Goal: Task Accomplishment & Management: Use online tool/utility

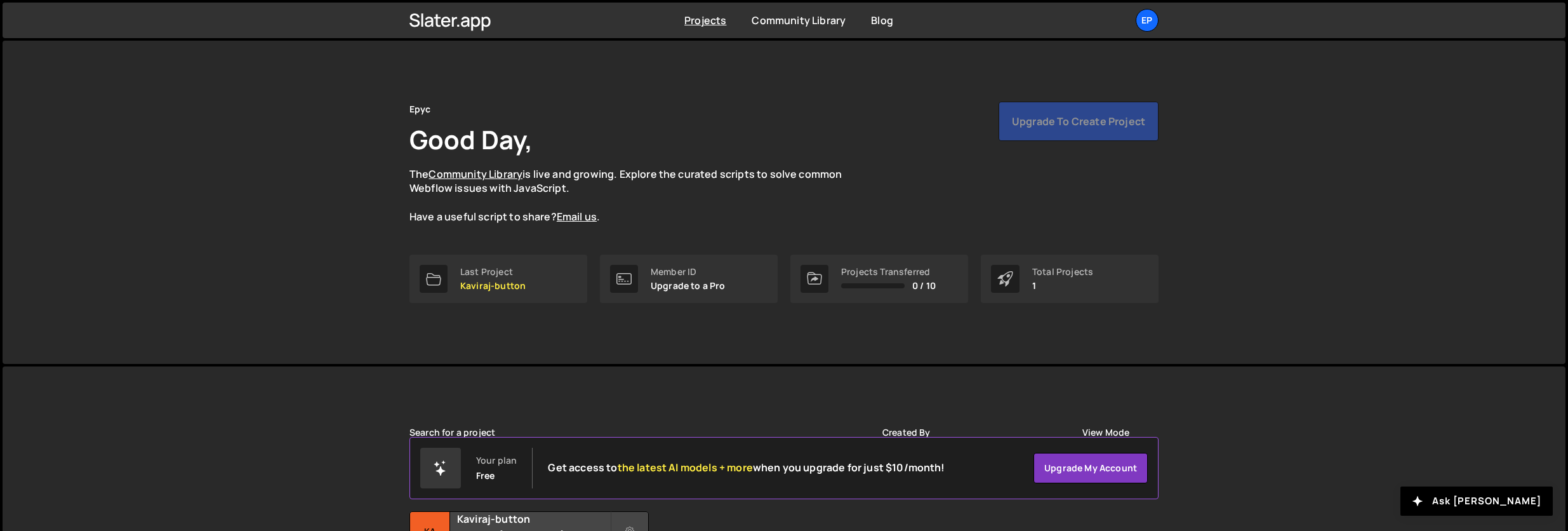
scroll to position [51, 0]
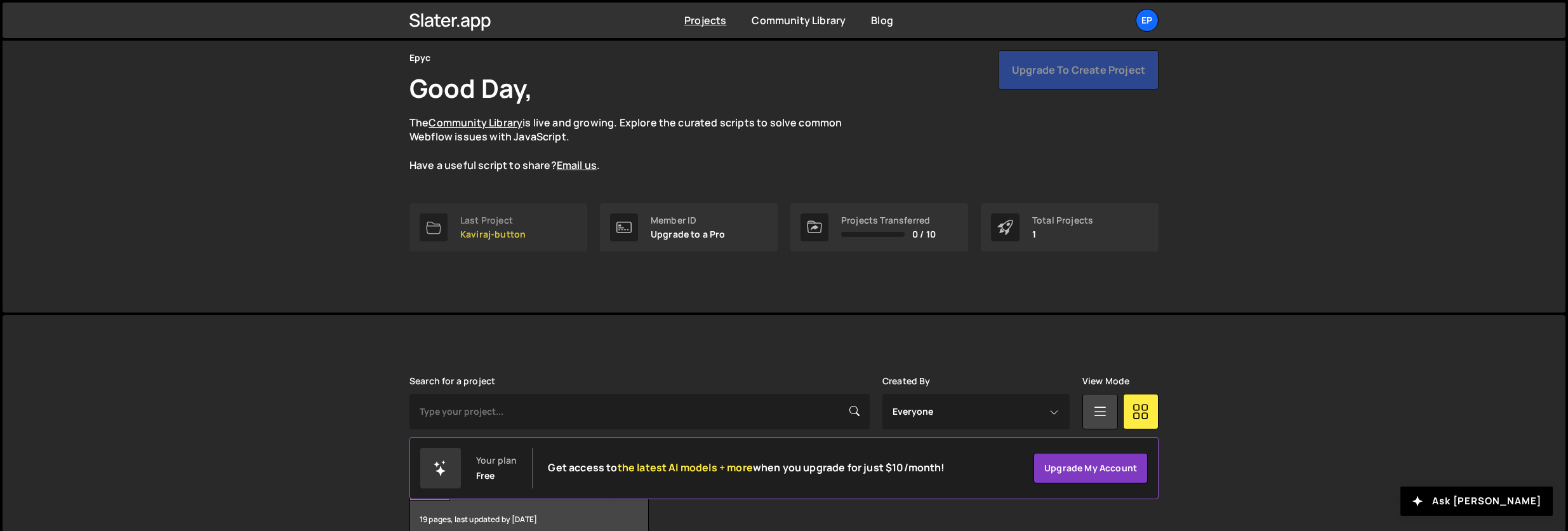
click at [486, 211] on link "Last Project Kaviraj-button" at bounding box center [499, 227] width 178 height 49
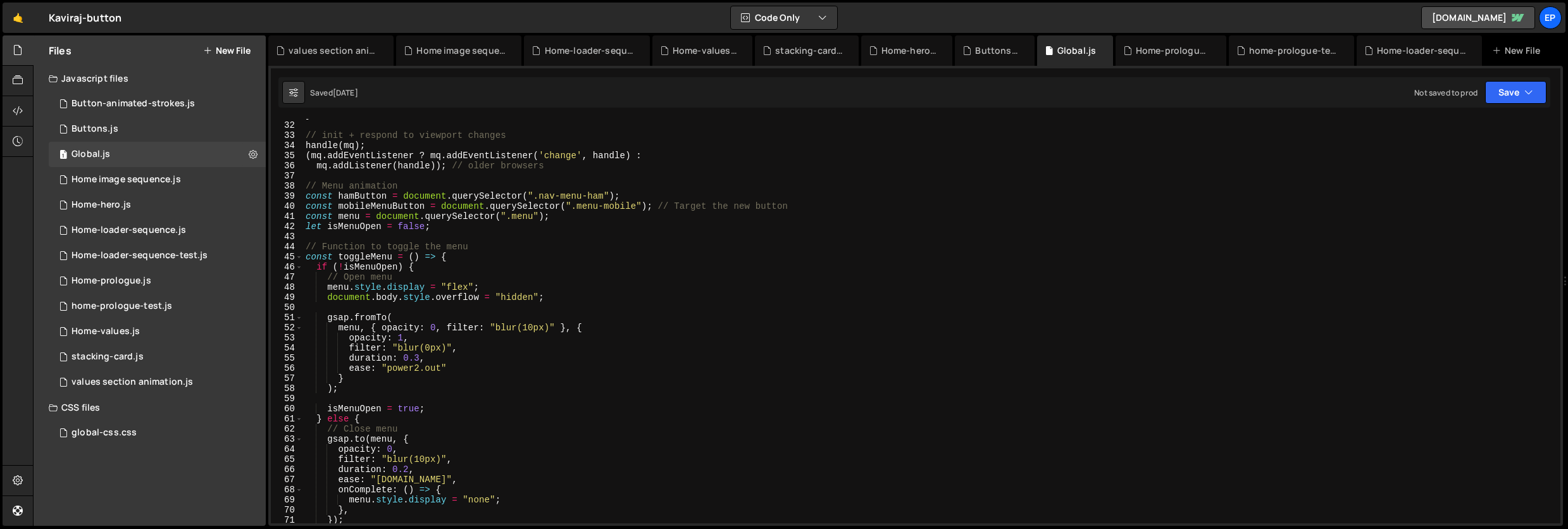
scroll to position [339, 0]
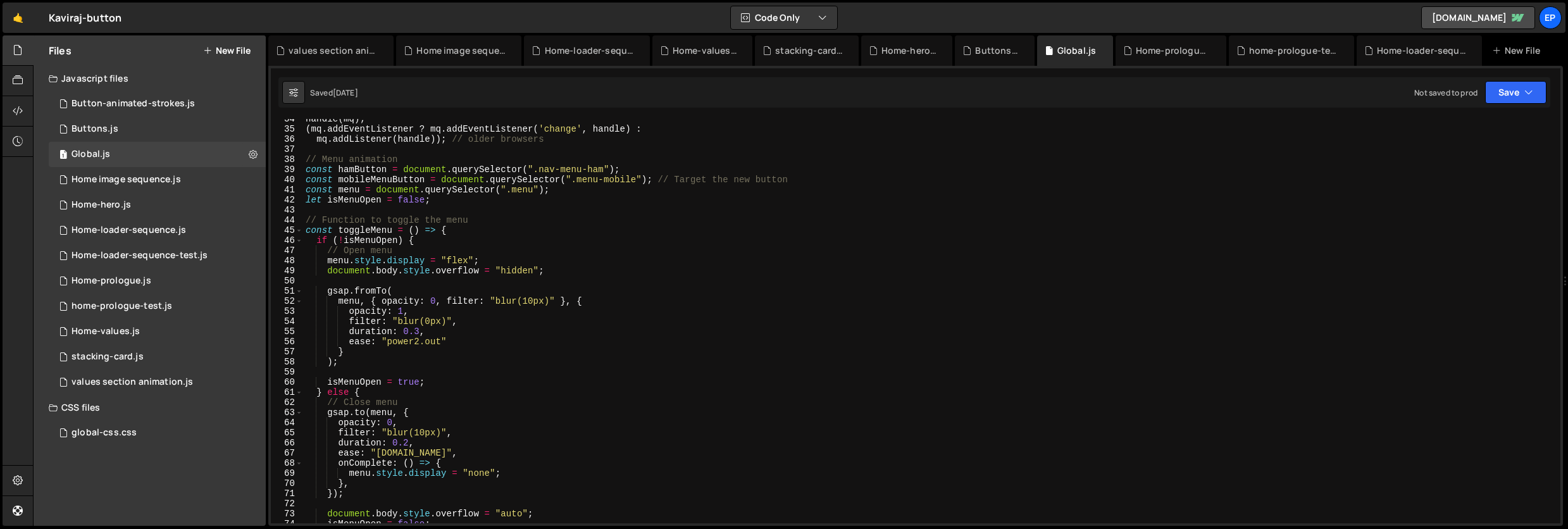
type textarea "let isMenuOpen = false;"
click at [518, 203] on div "handle ( mq ) ; ( mq . addEventListener ? mq . addEventListener ( 'change' , ha…" at bounding box center [929, 326] width 1253 height 425
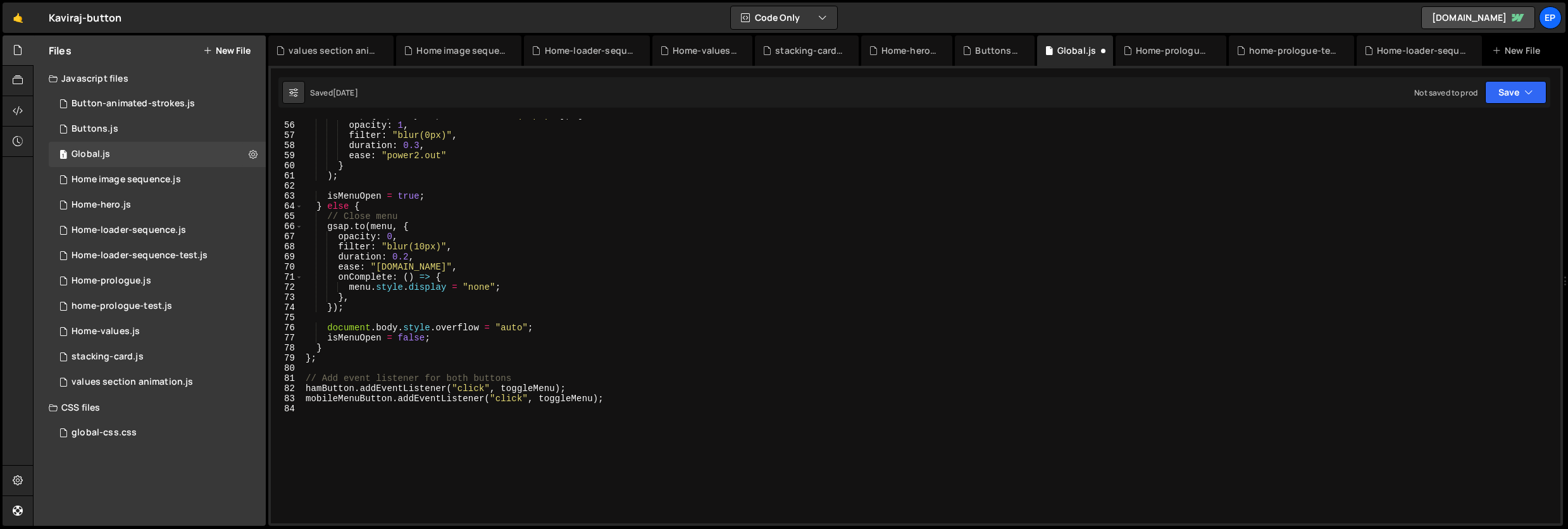
scroll to position [555, 0]
click at [459, 433] on div "menu , { opacity : 0 , filter : "blur(10px)" } , { opacity : 1 , filter : "blur…" at bounding box center [929, 323] width 1253 height 425
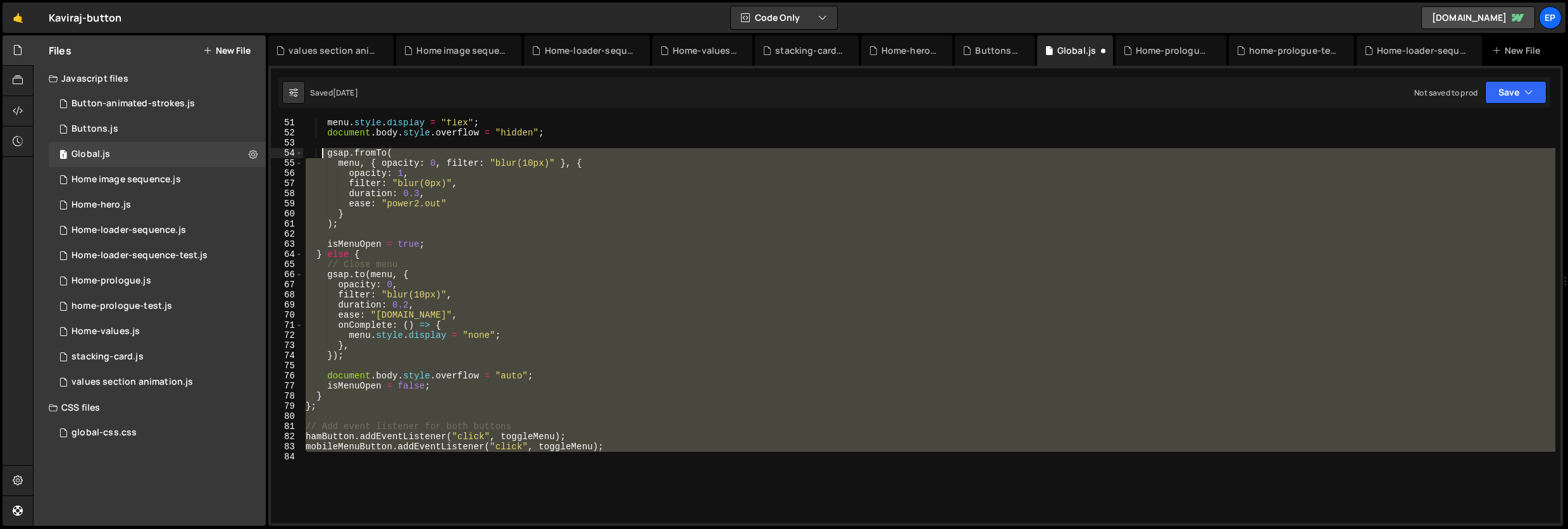
scroll to position [0, 0]
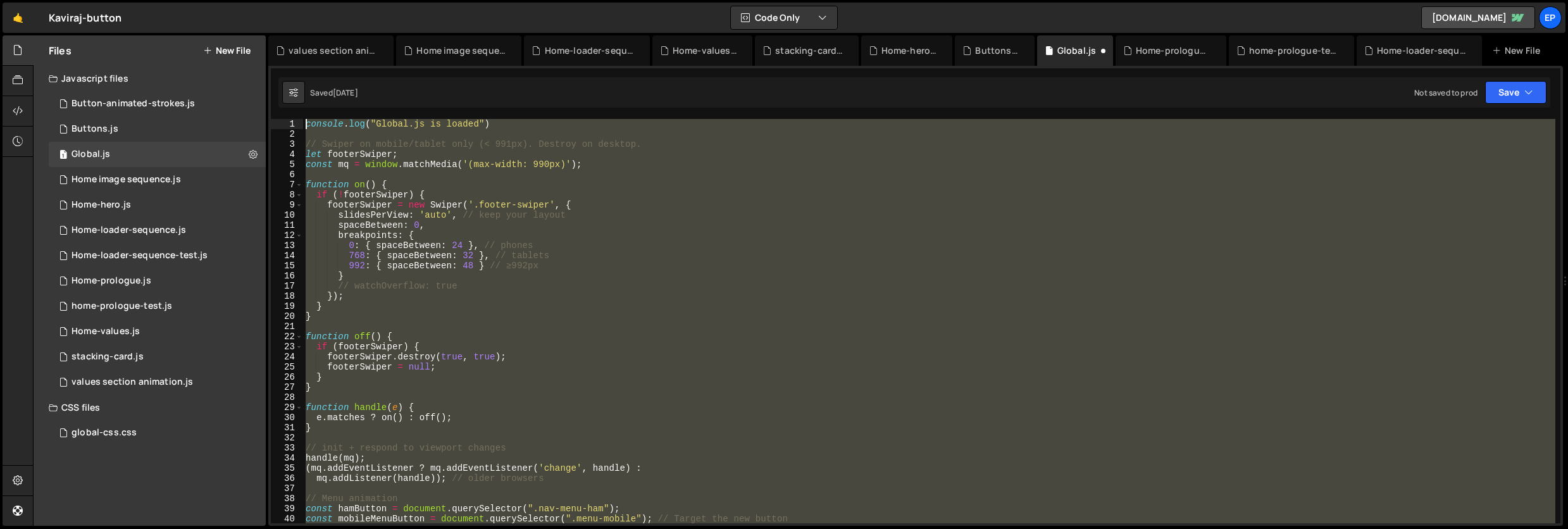
drag, startPoint x: 663, startPoint y: 464, endPoint x: 172, endPoint y: -53, distance: 713.0
click at [172, 0] on html "Projects [GEOGRAPHIC_DATA] Blog Ep Projects Your Teams Account Upgrade Logout" at bounding box center [784, 264] width 1568 height 529
click at [980, 263] on div "console . log ( "Global.js is loaded" ) // Swiper on mobile/tablet only (< 991p…" at bounding box center [929, 321] width 1253 height 405
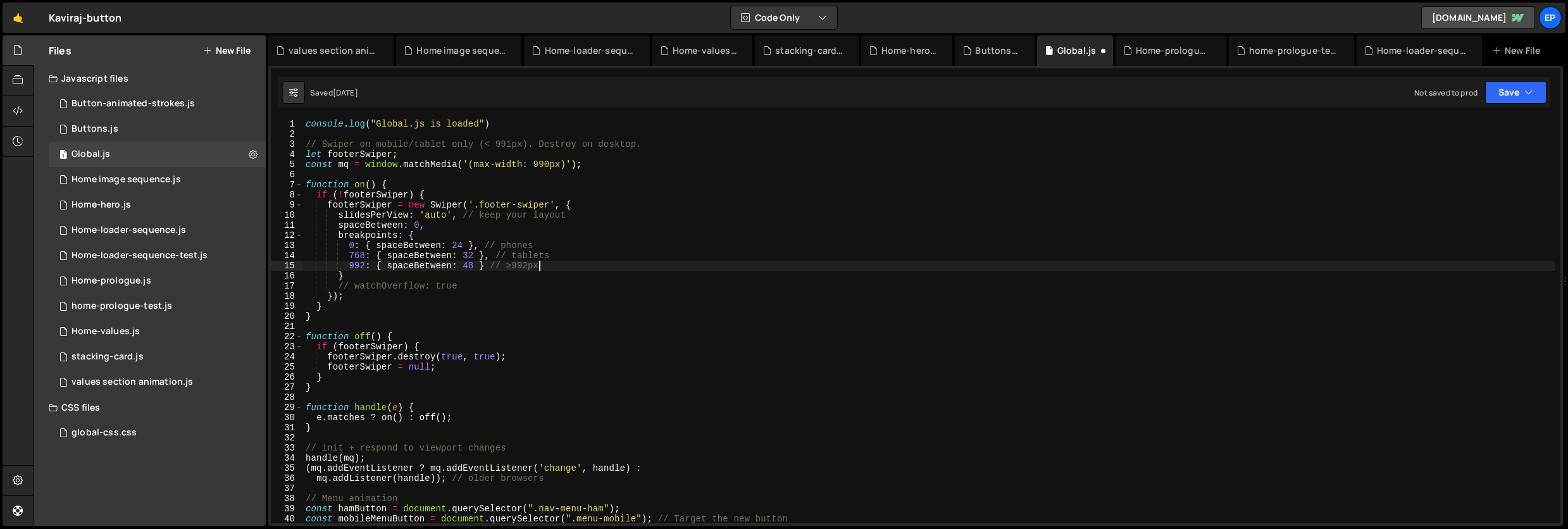
type textarea "mobileMenuButton.addEventListener("click", toggleMenu);"
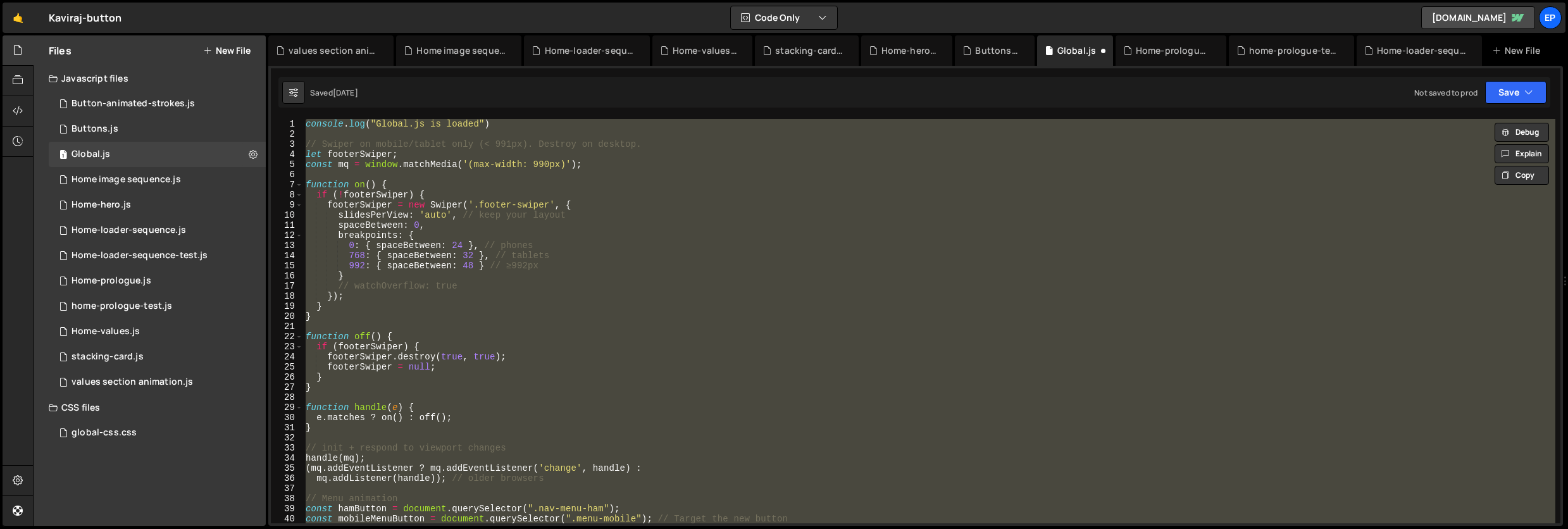
paste textarea
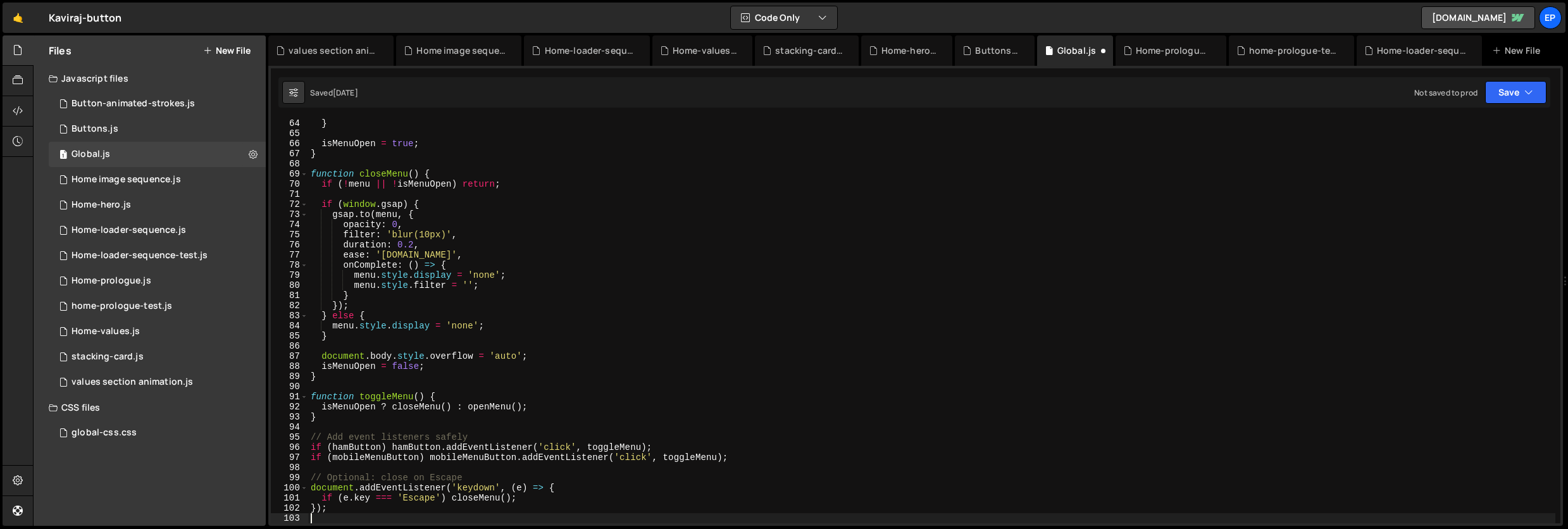
scroll to position [639, 0]
click at [980, 263] on div "} isMenuOpen = true ; } function closeMenu ( ) { if ( ! menu || ! isMenuOpen ) …" at bounding box center [931, 331] width 1247 height 425
type textarea "onComplete: () => {"
click at [1505, 84] on button "Save" at bounding box center [1515, 92] width 61 height 23
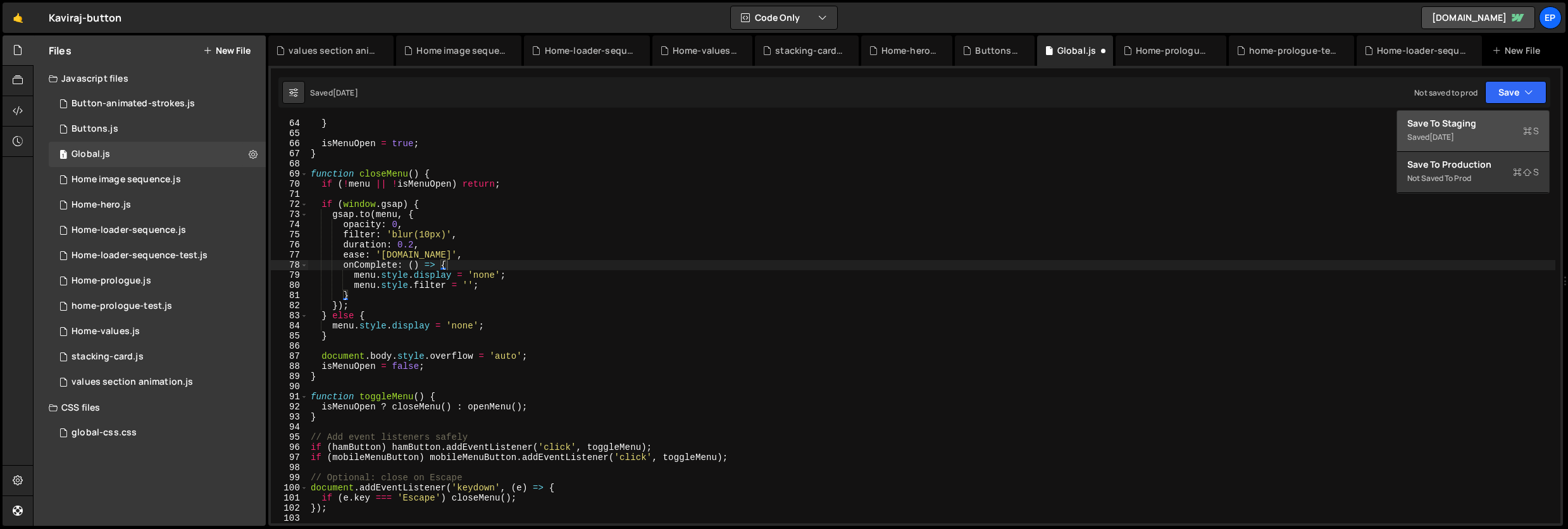
click at [1453, 128] on div "Save to Staging S" at bounding box center [1473, 123] width 132 height 13
